Goal: Find specific page/section: Find specific page/section

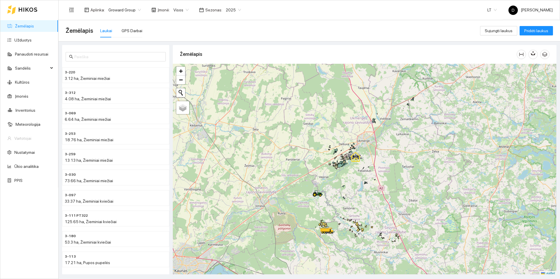
scroll to position [2, 0]
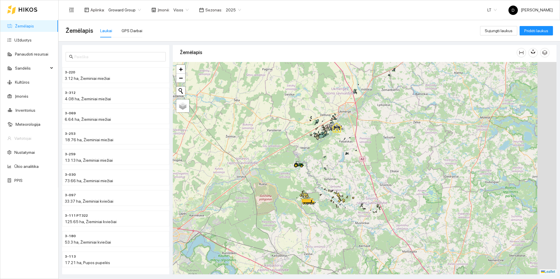
drag, startPoint x: 303, startPoint y: 178, endPoint x: 284, endPoint y: 148, distance: 35.8
click at [284, 148] on div at bounding box center [365, 168] width 384 height 213
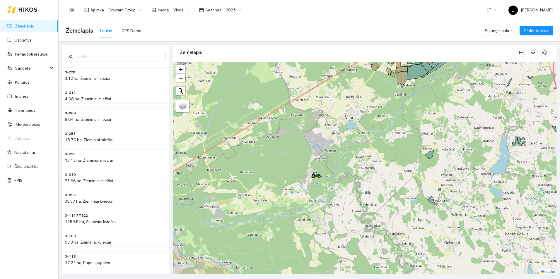
drag, startPoint x: 322, startPoint y: 188, endPoint x: 306, endPoint y: 165, distance: 28.0
click at [306, 165] on div at bounding box center [365, 168] width 384 height 213
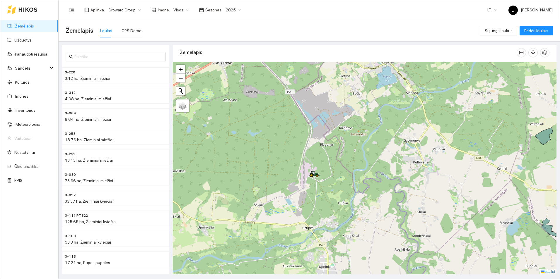
drag, startPoint x: 306, startPoint y: 165, endPoint x: 298, endPoint y: 161, distance: 9.2
click at [298, 161] on div at bounding box center [365, 168] width 384 height 213
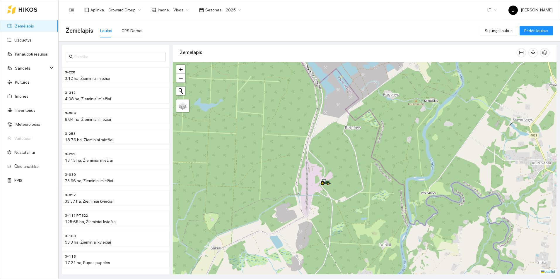
click at [340, 140] on div at bounding box center [365, 168] width 384 height 213
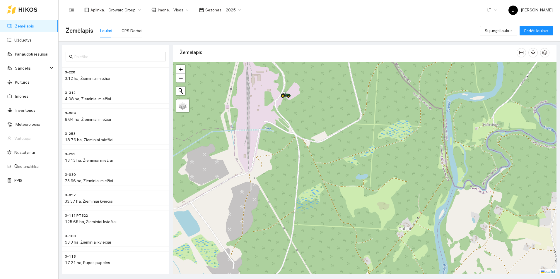
drag, startPoint x: 334, startPoint y: 181, endPoint x: 319, endPoint y: 39, distance: 143.2
click at [319, 39] on main "Žemėlapis Laukai GPS Darbai Sujungti laukus Pridėti laukus 3-220 3.12 ha, Žiemi…" at bounding box center [310, 149] width 502 height 259
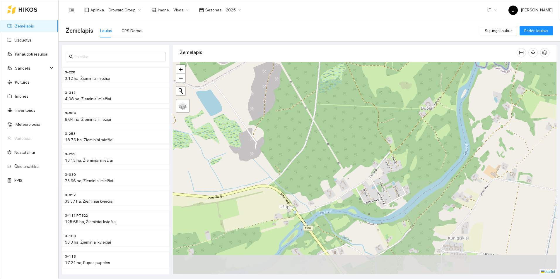
drag, startPoint x: 347, startPoint y: 177, endPoint x: 359, endPoint y: 80, distance: 97.8
click at [359, 80] on div at bounding box center [365, 168] width 384 height 213
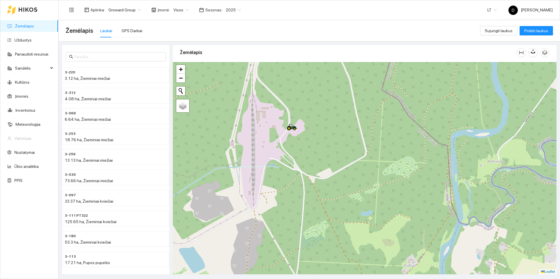
drag, startPoint x: 359, startPoint y: 80, endPoint x: 340, endPoint y: 248, distance: 169.0
click at [340, 206] on div at bounding box center [365, 168] width 384 height 213
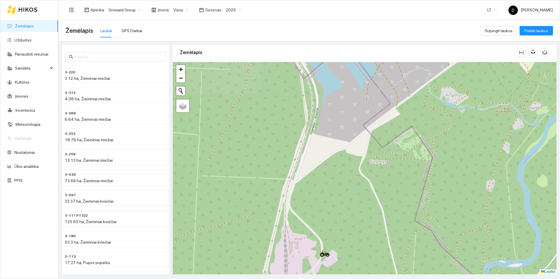
drag, startPoint x: 325, startPoint y: 150, endPoint x: 359, endPoint y: 273, distance: 127.7
click at [359, 206] on div at bounding box center [365, 168] width 384 height 213
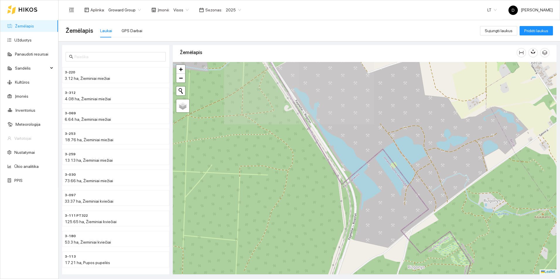
drag, startPoint x: 338, startPoint y: 181, endPoint x: 377, endPoint y: 284, distance: 110.1
click at [377, 206] on html "Žemėlapis Užduotys Panaudoti resursai Sandėlis Kultūros Įmonės Inventorius Mete…" at bounding box center [280, 139] width 560 height 279
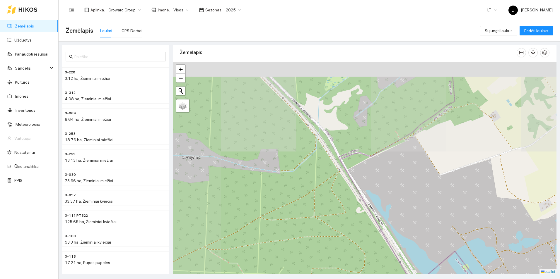
drag, startPoint x: 339, startPoint y: 134, endPoint x: 411, endPoint y: 236, distance: 125.1
click at [411, 206] on div at bounding box center [365, 168] width 384 height 213
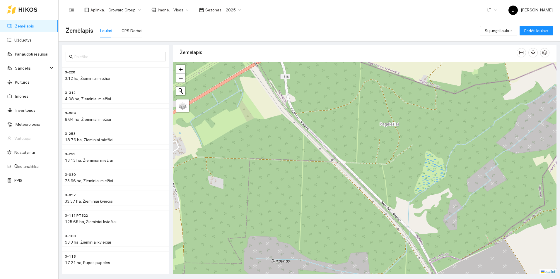
drag, startPoint x: 370, startPoint y: 121, endPoint x: 475, endPoint y: 238, distance: 157.1
click at [437, 206] on div at bounding box center [365, 168] width 384 height 213
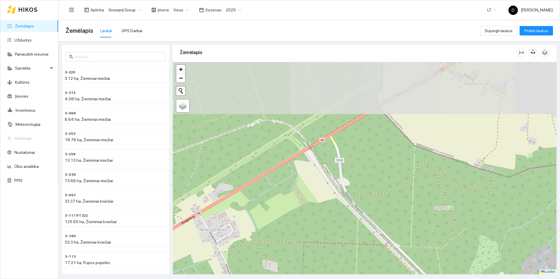
drag, startPoint x: 388, startPoint y: 137, endPoint x: 427, endPoint y: 207, distance: 80.4
click at [427, 206] on div at bounding box center [365, 168] width 384 height 213
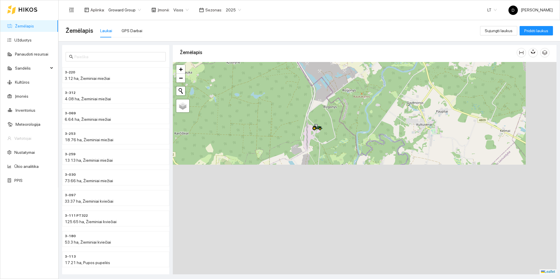
drag, startPoint x: 332, startPoint y: 189, endPoint x: 252, endPoint y: 1, distance: 204.7
click at [252, 1] on section "Aplinka : Groward Group Įmonė : Visos Sezonas : 2025 LT D [PERSON_NAME] Žemėlap…" at bounding box center [310, 139] width 502 height 279
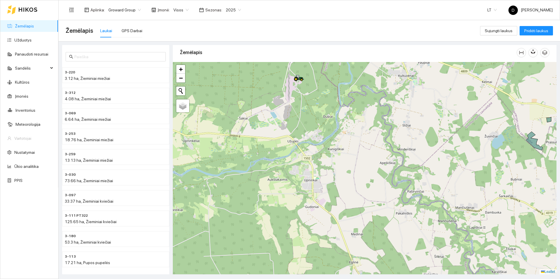
click at [141, 32] on div "Žemėlapis Laukai GPS Darbai" at bounding box center [273, 30] width 415 height 19
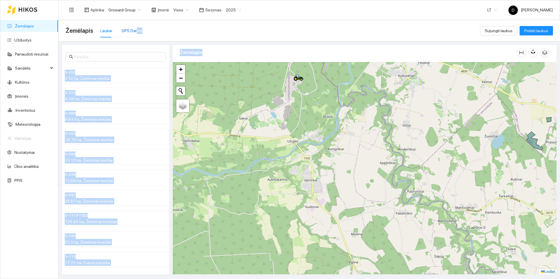
drag, startPoint x: 136, startPoint y: 32, endPoint x: 329, endPoint y: 122, distance: 213.2
click at [329, 122] on main "Žemėlapis Laukai GPS Darbai Sujungti laukus Pridėti laukus 3-220 3.12 ha, Žiemi…" at bounding box center [310, 149] width 502 height 259
click at [307, 105] on div at bounding box center [365, 168] width 384 height 213
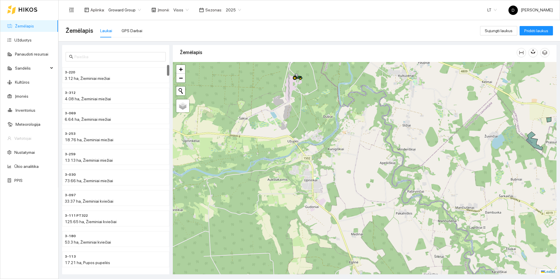
click at [307, 105] on div at bounding box center [365, 168] width 384 height 213
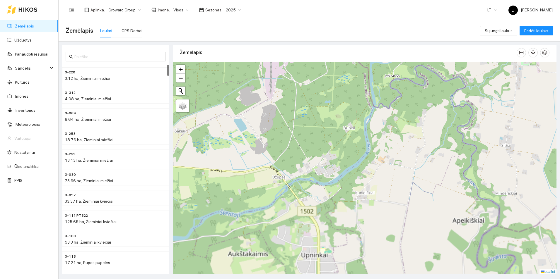
drag, startPoint x: 328, startPoint y: 130, endPoint x: 332, endPoint y: 118, distance: 12.9
click at [330, 117] on div at bounding box center [365, 168] width 384 height 213
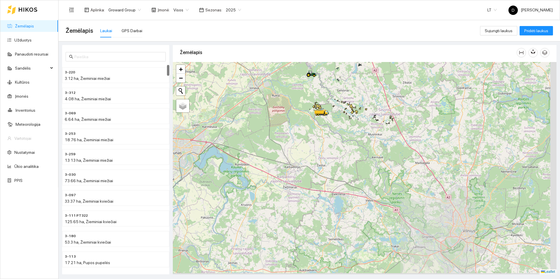
drag, startPoint x: 355, startPoint y: 149, endPoint x: 329, endPoint y: 105, distance: 50.7
click at [329, 105] on div at bounding box center [365, 168] width 384 height 213
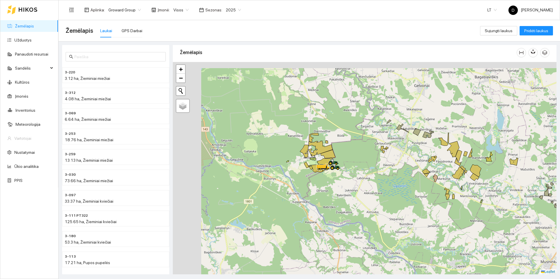
drag, startPoint x: 309, startPoint y: 100, endPoint x: 349, endPoint y: 155, distance: 68.2
click at [355, 169] on div at bounding box center [365, 168] width 384 height 213
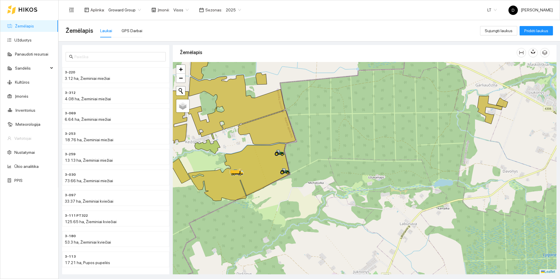
drag, startPoint x: 343, startPoint y: 152, endPoint x: 406, endPoint y: 145, distance: 63.7
click at [423, 151] on div at bounding box center [365, 168] width 384 height 213
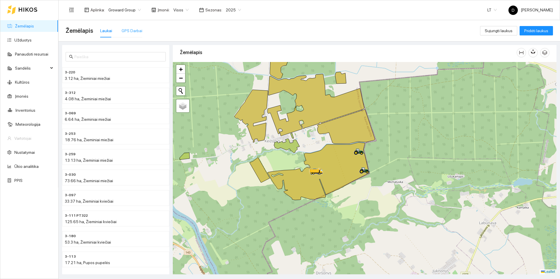
click at [134, 33] on div "GPS Darbai" at bounding box center [132, 31] width 21 height 6
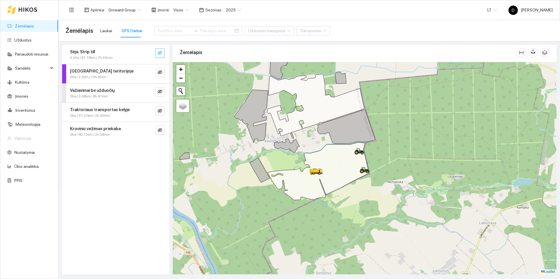
click at [159, 54] on icon "eye-invisible" at bounding box center [160, 53] width 5 height 5
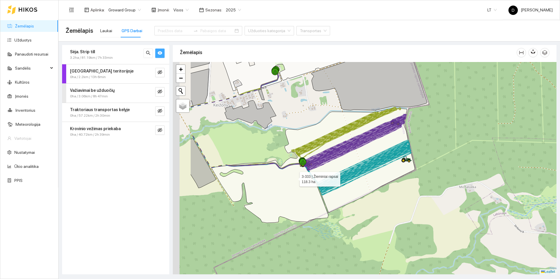
drag, startPoint x: 260, startPoint y: 180, endPoint x: 299, endPoint y: 179, distance: 39.0
click at [299, 179] on icon at bounding box center [313, 165] width 203 height 115
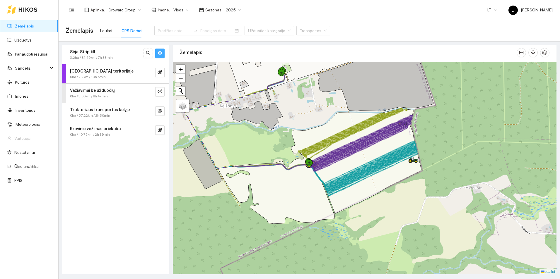
click at [163, 52] on button "button" at bounding box center [159, 53] width 9 height 9
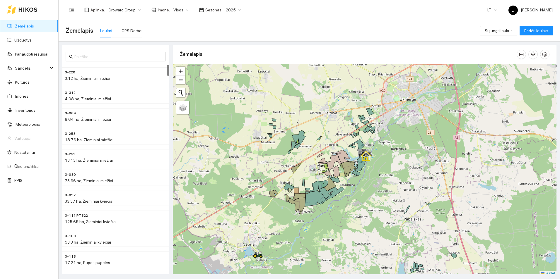
scroll to position [2, 0]
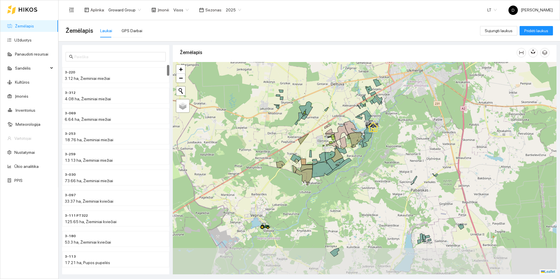
drag, startPoint x: 349, startPoint y: 223, endPoint x: 359, endPoint y: 186, distance: 38.9
click at [359, 186] on div at bounding box center [365, 168] width 384 height 213
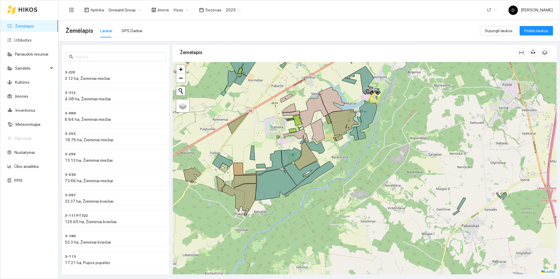
drag, startPoint x: 363, startPoint y: 157, endPoint x: 367, endPoint y: 194, distance: 36.6
click at [367, 194] on div at bounding box center [365, 168] width 384 height 213
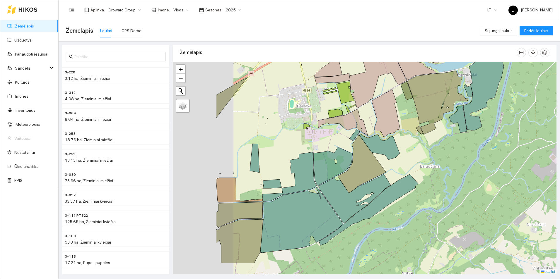
drag, startPoint x: 398, startPoint y: 168, endPoint x: 415, endPoint y: 158, distance: 19.4
click at [415, 157] on div at bounding box center [365, 168] width 384 height 213
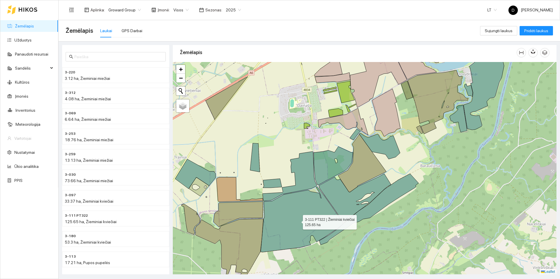
click at [303, 200] on icon at bounding box center [302, 220] width 83 height 66
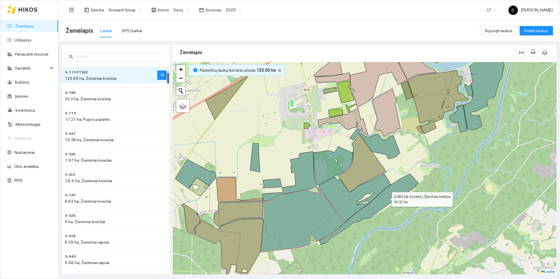
click at [388, 197] on icon at bounding box center [368, 209] width 99 height 71
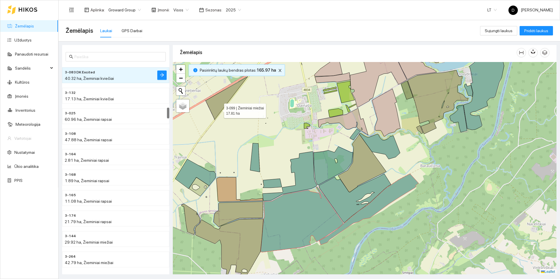
click at [219, 109] on icon at bounding box center [227, 98] width 42 height 43
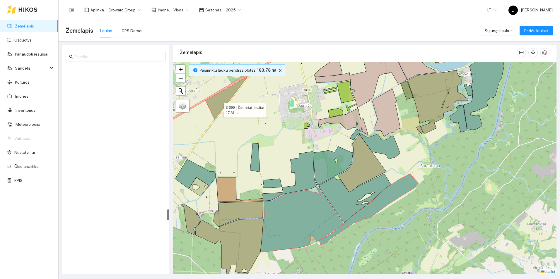
scroll to position [2640, 0]
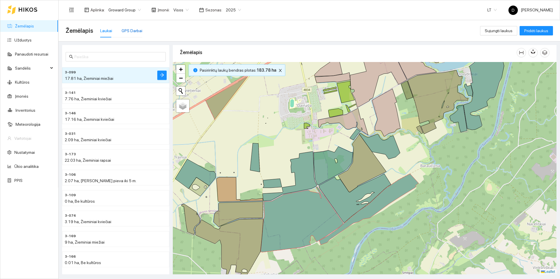
click at [123, 32] on div "GPS Darbai" at bounding box center [132, 31] width 21 height 6
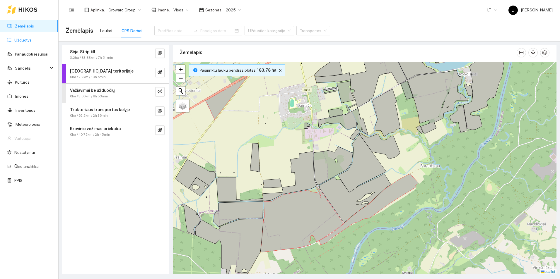
click at [32, 38] on link "Užduotys" at bounding box center [22, 40] width 17 height 5
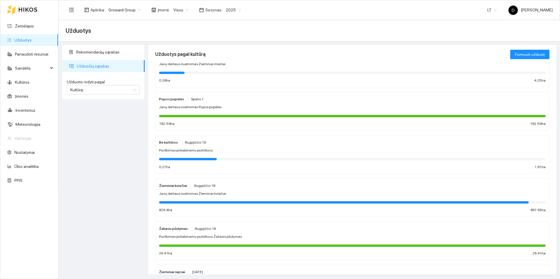
scroll to position [88, 0]
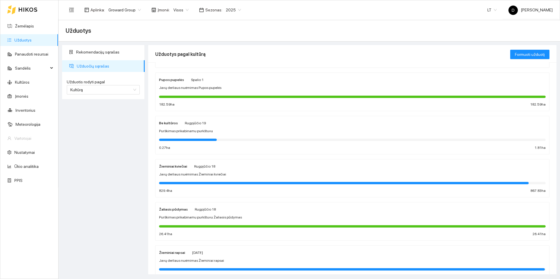
click at [226, 14] on span "2025" at bounding box center [233, 10] width 15 height 9
click at [224, 78] on div "2026" at bounding box center [228, 77] width 15 height 6
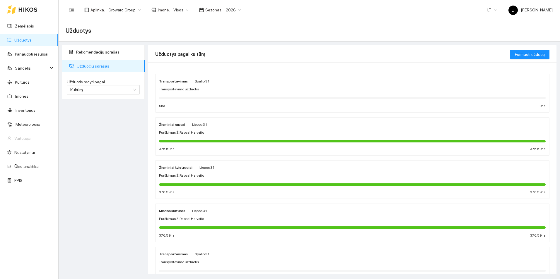
click at [224, 132] on div "Purškimas Ž.Rapsai Halvetic" at bounding box center [352, 133] width 387 height 6
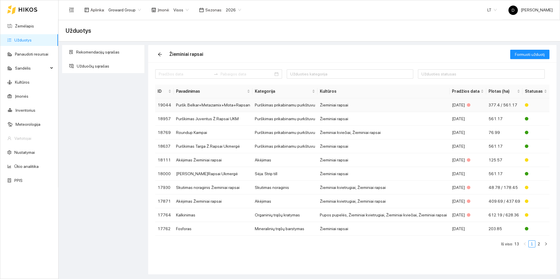
click at [233, 103] on td "Puršk. Belkar+Metazamix+Mota+Rapsan" at bounding box center [213, 105] width 79 height 14
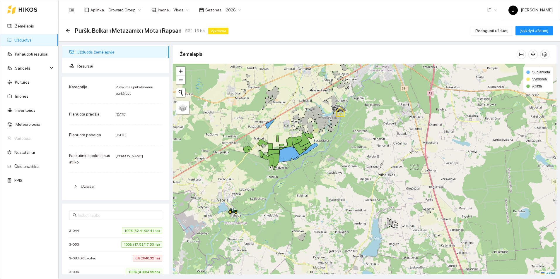
scroll to position [2, 0]
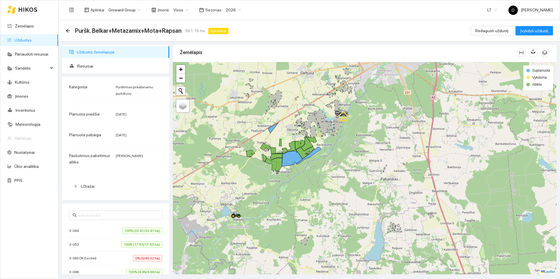
drag, startPoint x: 384, startPoint y: 124, endPoint x: 387, endPoint y: 130, distance: 7.6
click at [387, 130] on div at bounding box center [365, 168] width 384 height 213
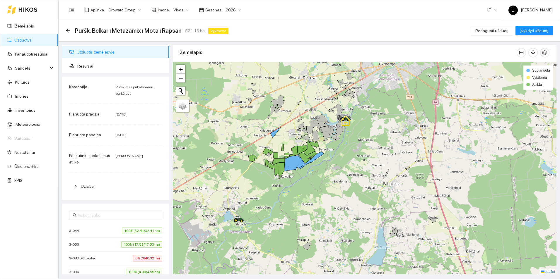
click at [63, 31] on div "Puršk. Belkar+Metazamix+Mota+Rapsan 561.16 ha Vykdoma Redaguoti užduotį Įvykdyt…" at bounding box center [310, 30] width 502 height 21
click at [68, 27] on div "Puršk. Belkar+Metazamix+Mota+Rapsan 561.16 ha Vykdoma" at bounding box center [148, 30] width 165 height 9
click at [68, 30] on icon "arrow-left" at bounding box center [68, 30] width 5 height 5
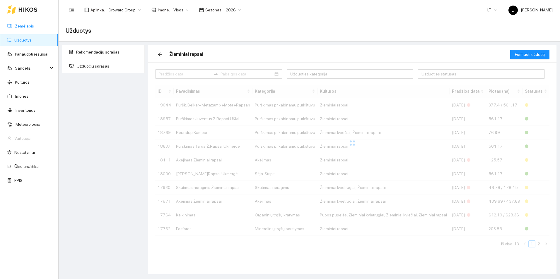
drag, startPoint x: 50, startPoint y: 32, endPoint x: 46, endPoint y: 28, distance: 6.0
click at [49, 32] on ul "Žemėlapis Užduotys Panaudoti resursai Sandėlis Kultūros Įmonės Inventorius Mete…" at bounding box center [29, 103] width 58 height 169
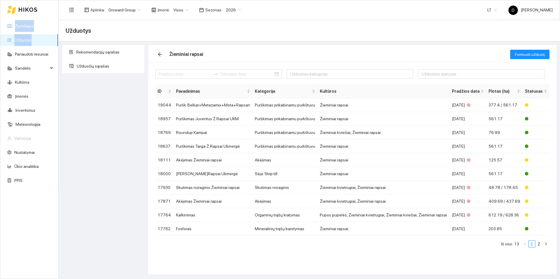
click at [34, 27] on link "Žemėlapis" at bounding box center [24, 26] width 19 height 5
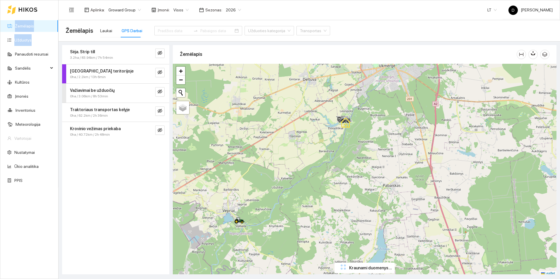
click at [275, 97] on div at bounding box center [365, 170] width 384 height 213
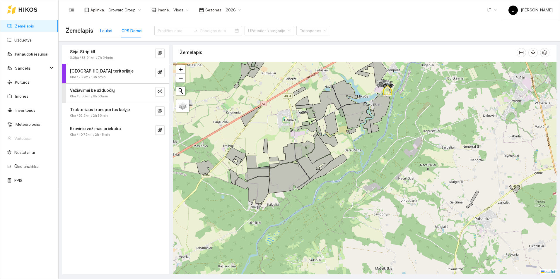
click at [108, 34] on div "Laukai" at bounding box center [106, 31] width 12 height 6
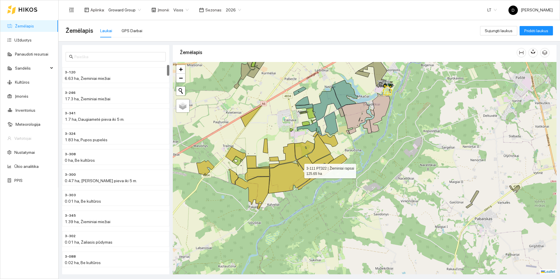
click at [299, 170] on icon at bounding box center [288, 177] width 41 height 33
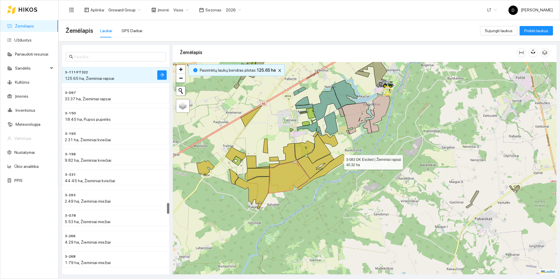
click at [339, 161] on icon at bounding box center [323, 172] width 50 height 36
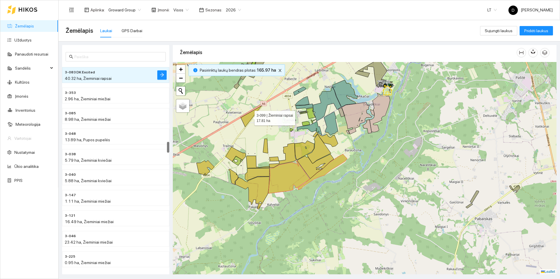
click at [249, 114] on icon at bounding box center [251, 116] width 21 height 21
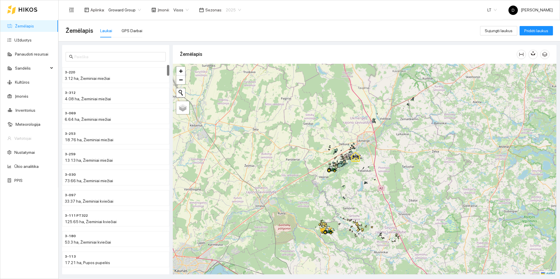
click at [233, 9] on span "2025" at bounding box center [233, 10] width 15 height 9
click at [233, 76] on div "2026" at bounding box center [229, 77] width 22 height 9
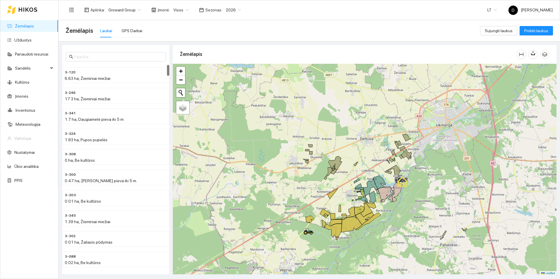
scroll to position [2, 0]
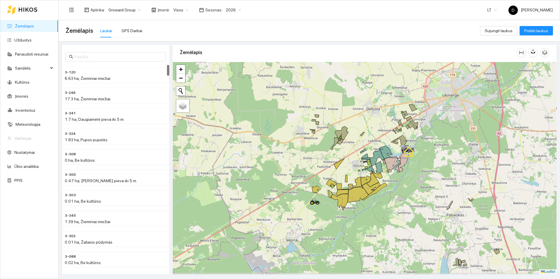
drag, startPoint x: 359, startPoint y: 164, endPoint x: 366, endPoint y: 134, distance: 30.2
click at [366, 134] on div at bounding box center [365, 168] width 384 height 213
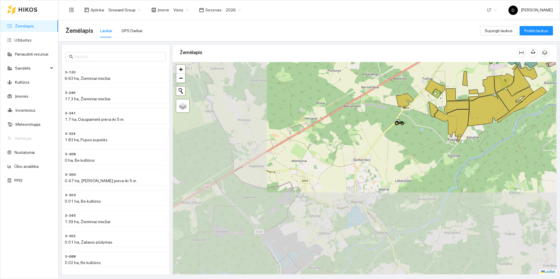
drag, startPoint x: 316, startPoint y: 226, endPoint x: 418, endPoint y: 143, distance: 132.2
click at [418, 143] on div at bounding box center [365, 168] width 384 height 213
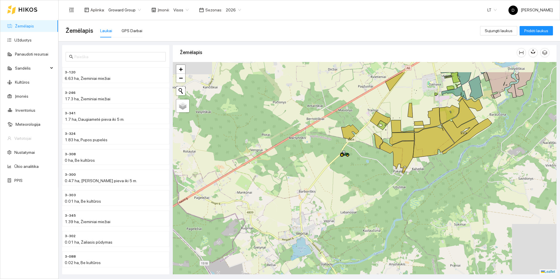
drag, startPoint x: 412, startPoint y: 151, endPoint x: 344, endPoint y: 191, distance: 78.8
click at [344, 191] on div at bounding box center [365, 168] width 384 height 213
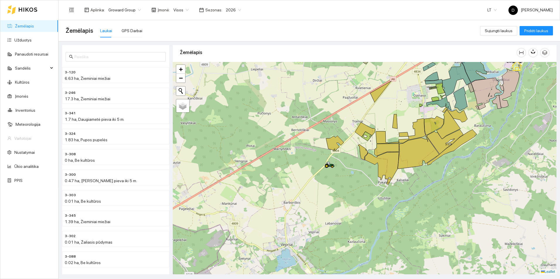
drag, startPoint x: 352, startPoint y: 180, endPoint x: 338, endPoint y: 196, distance: 21.6
click at [338, 196] on div at bounding box center [365, 168] width 384 height 213
